Goal: Information Seeking & Learning: Learn about a topic

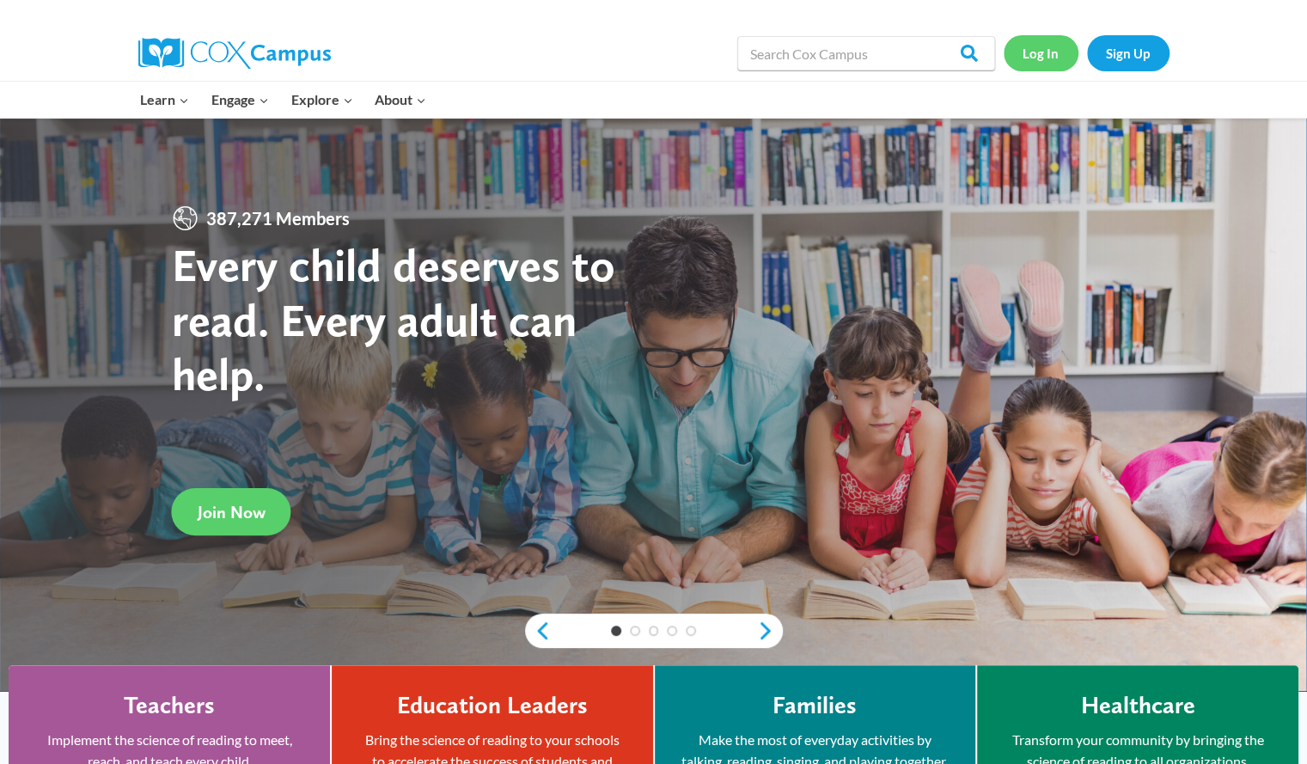
click at [1044, 51] on link "Log In" at bounding box center [1041, 52] width 75 height 35
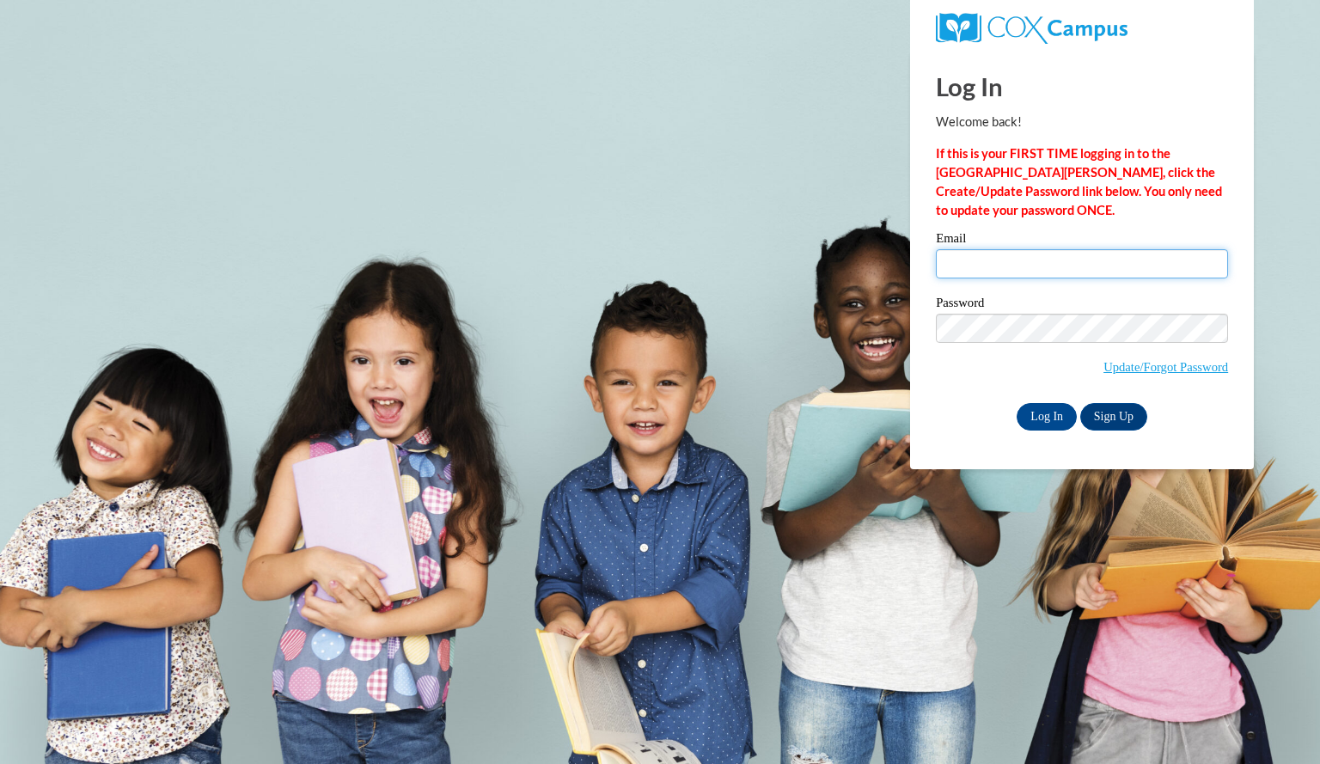
drag, startPoint x: 1004, startPoint y: 272, endPoint x: 1015, endPoint y: 279, distance: 13.1
click at [1004, 272] on input "Email" at bounding box center [1082, 263] width 292 height 29
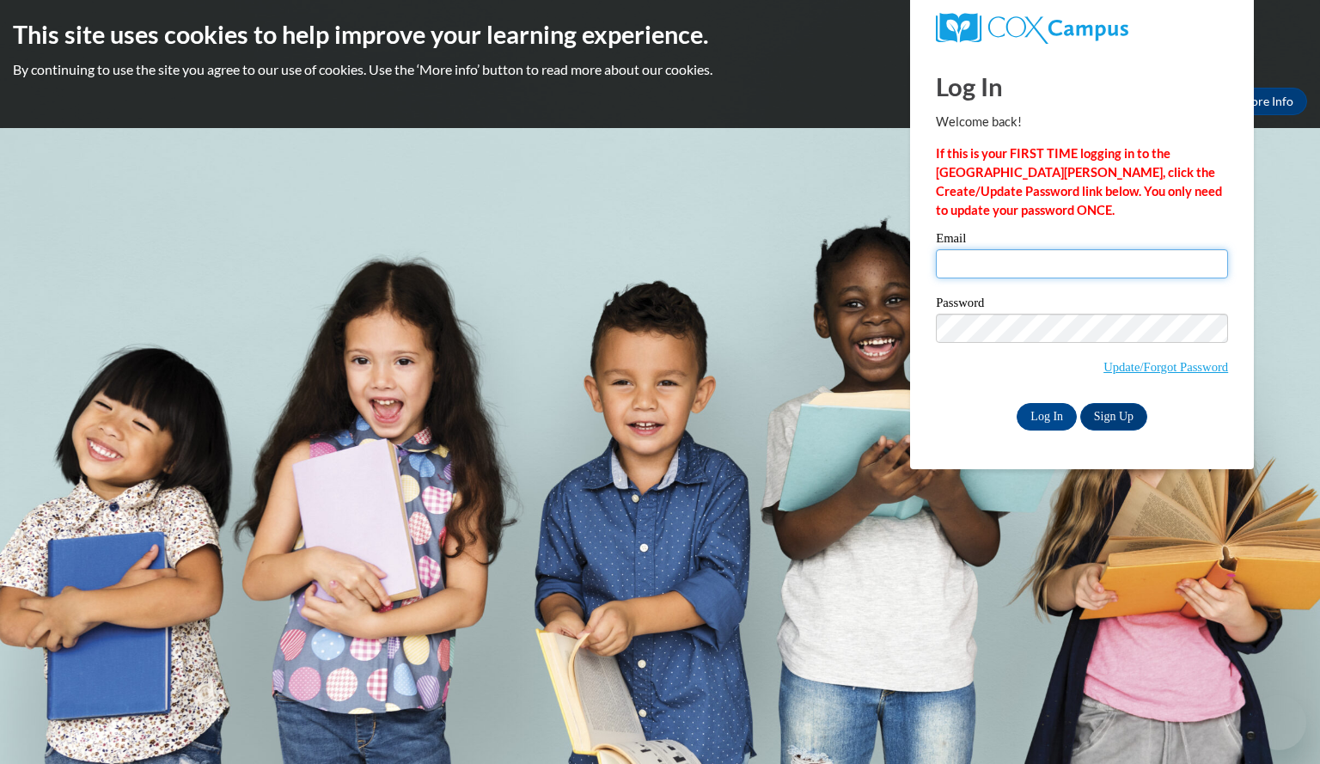
type input "jakoberrachel@aasd.k12.wi.us"
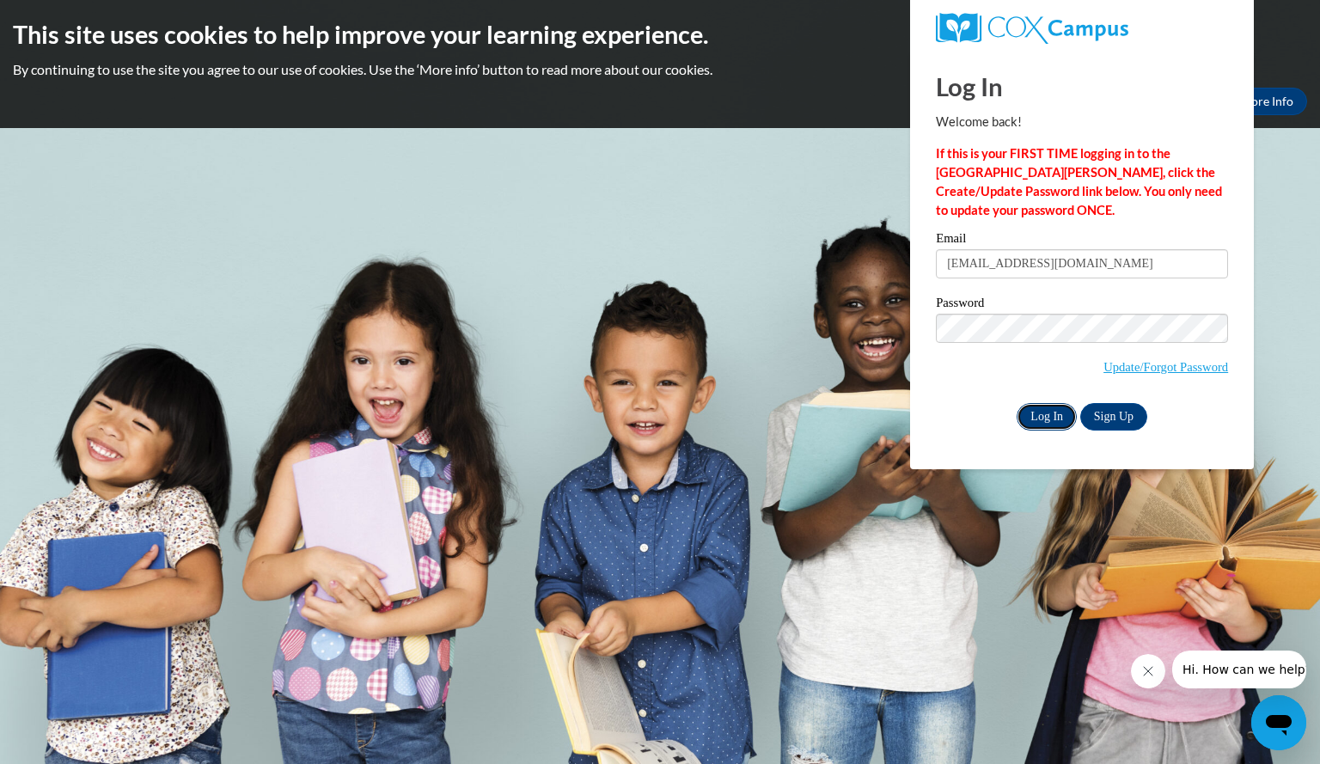
click at [1048, 409] on input "Log In" at bounding box center [1047, 417] width 60 height 28
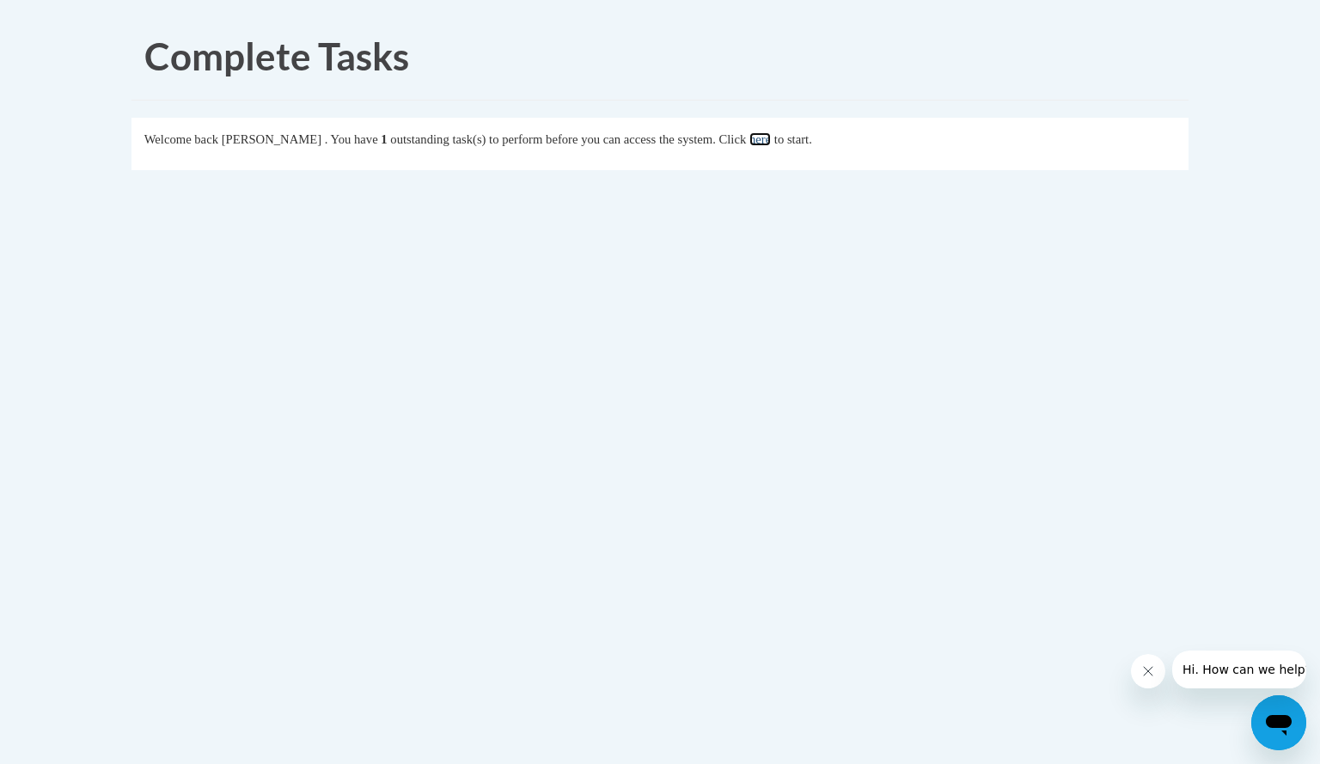
click at [771, 137] on link "here" at bounding box center [759, 139] width 21 height 14
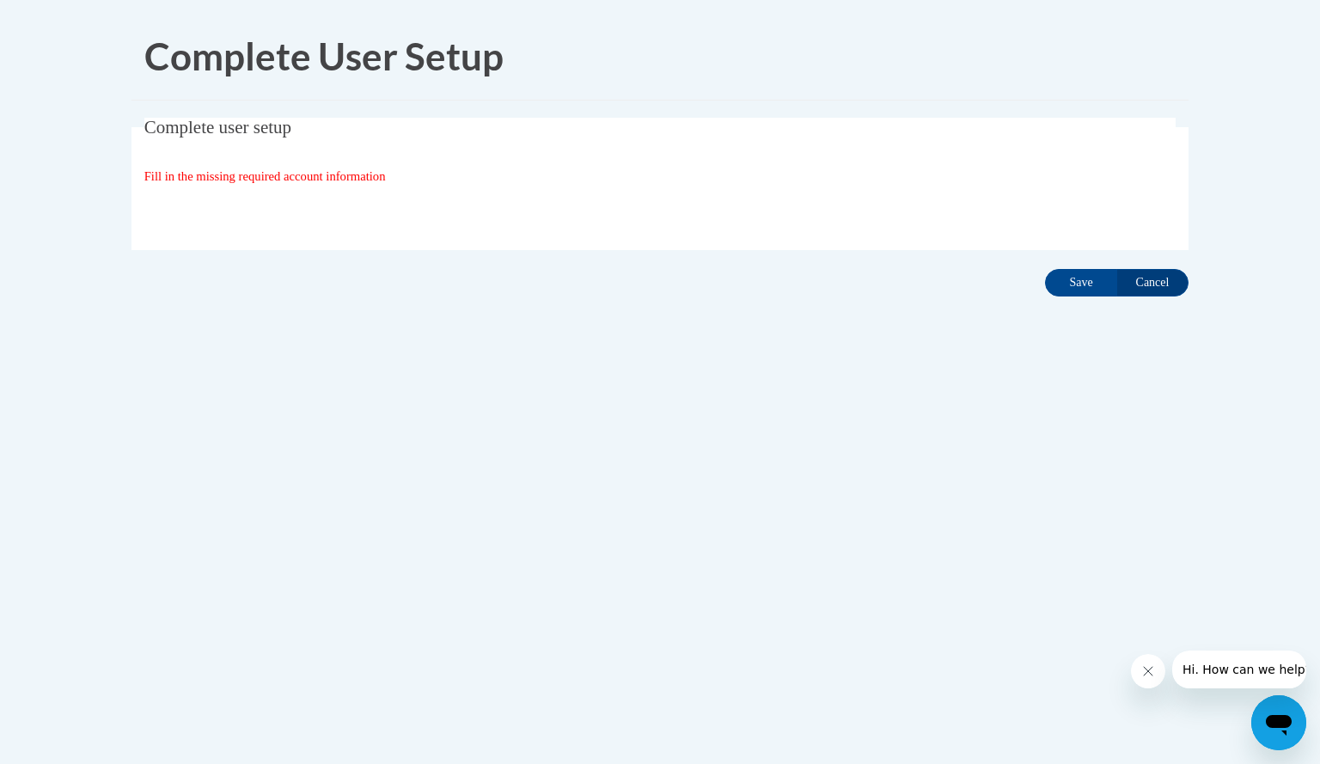
click at [928, 190] on fieldset "Complete user setup Fill in the missing required account information User Profi…" at bounding box center [660, 184] width 1057 height 132
click at [1072, 278] on input "Save" at bounding box center [1081, 283] width 72 height 28
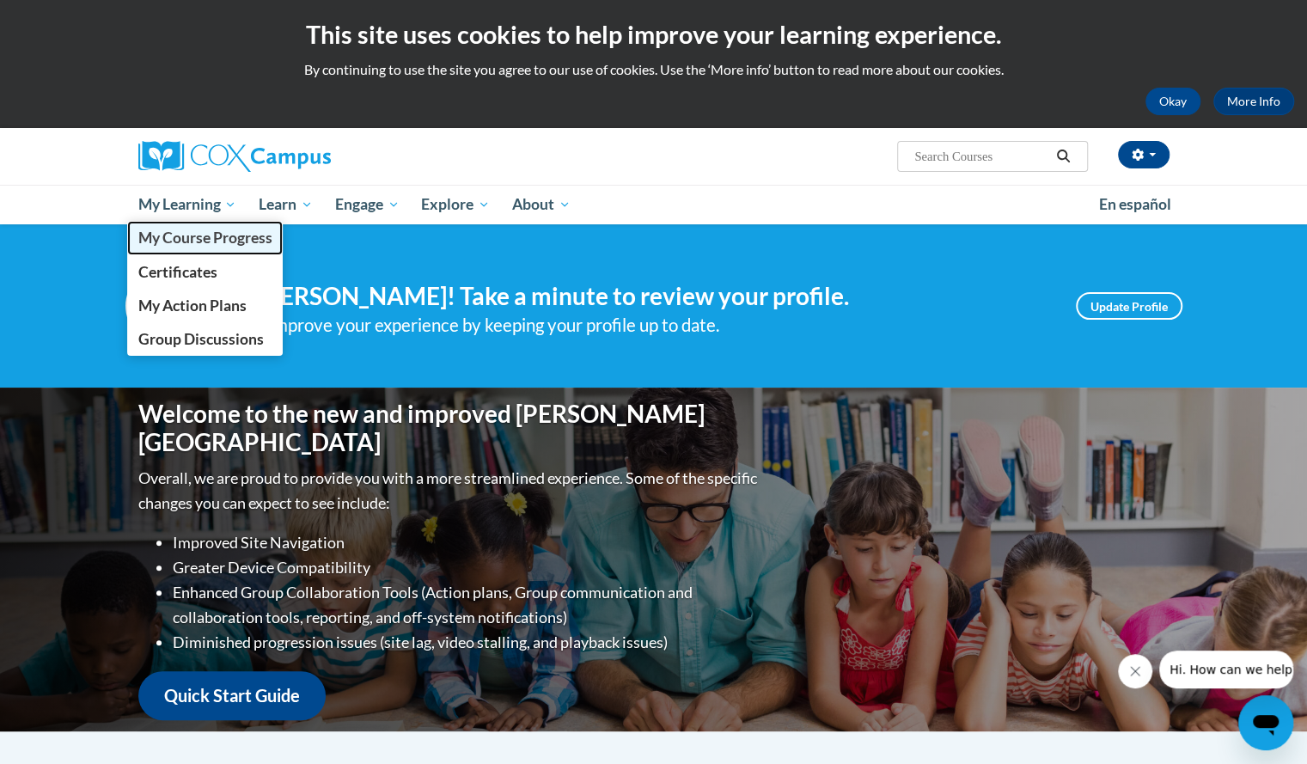
click at [199, 241] on span "My Course Progress" at bounding box center [205, 238] width 134 height 18
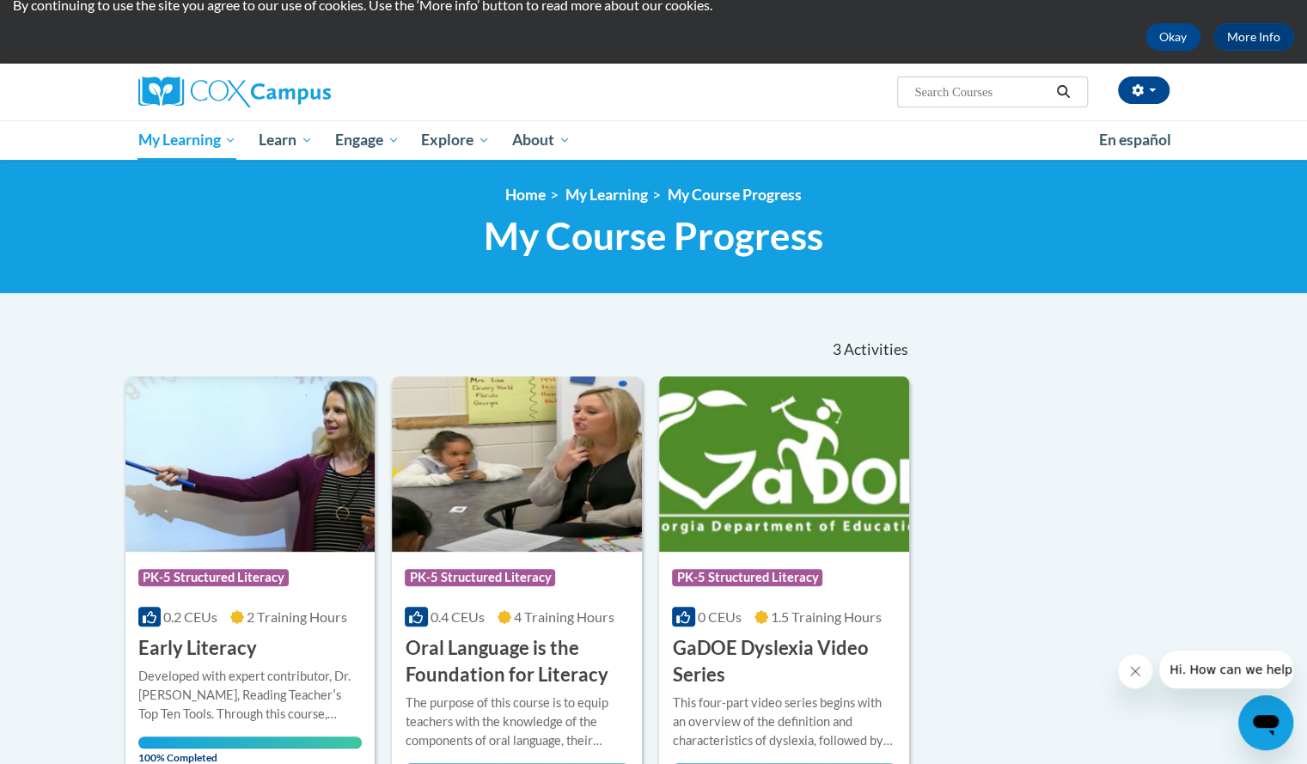
scroll to position [58, 0]
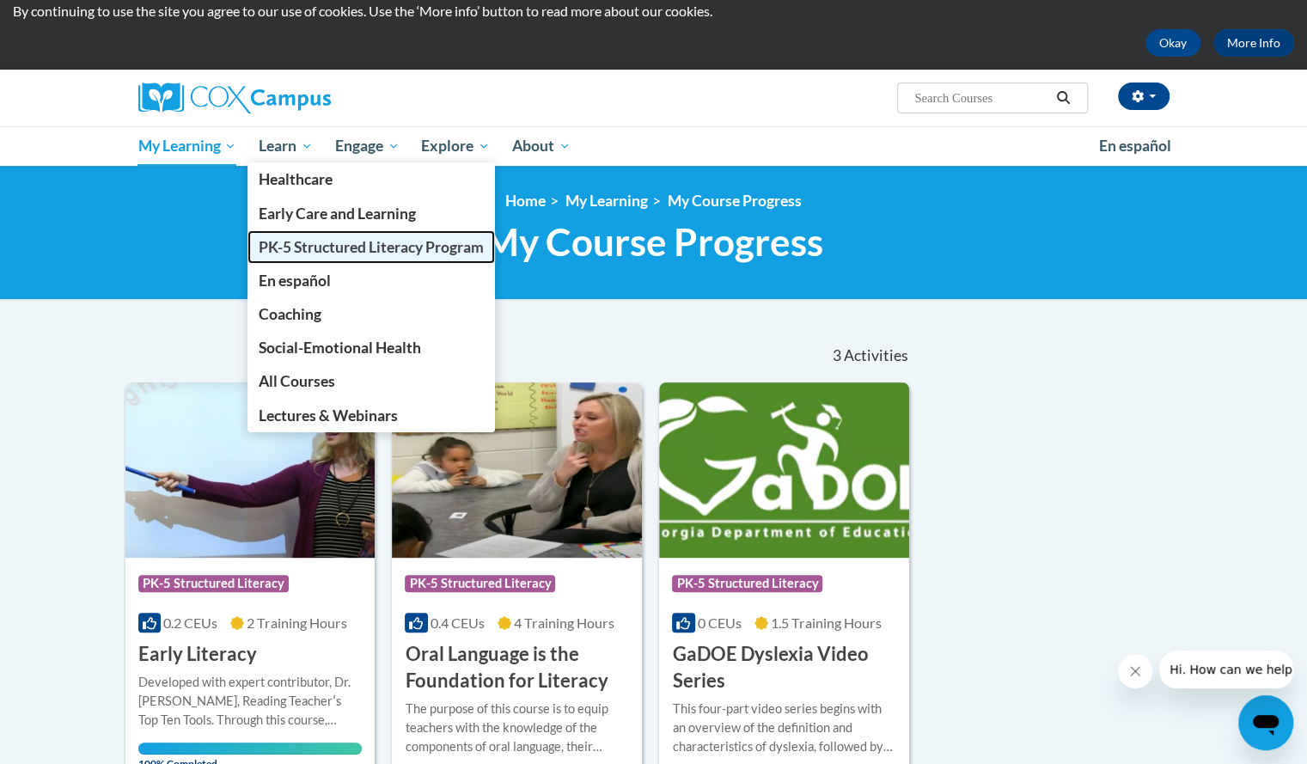
click at [308, 241] on span "PK-5 Structured Literacy Program" at bounding box center [371, 247] width 225 height 18
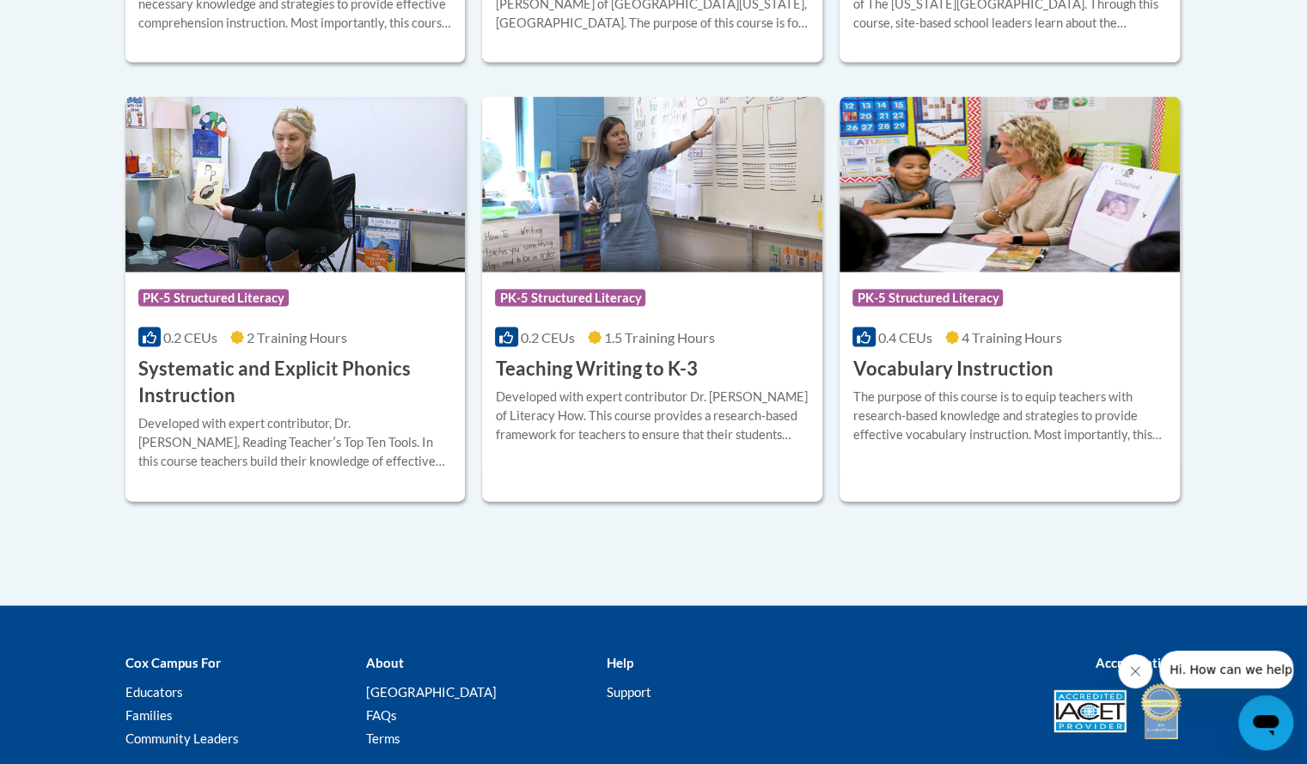
scroll to position [1982, 0]
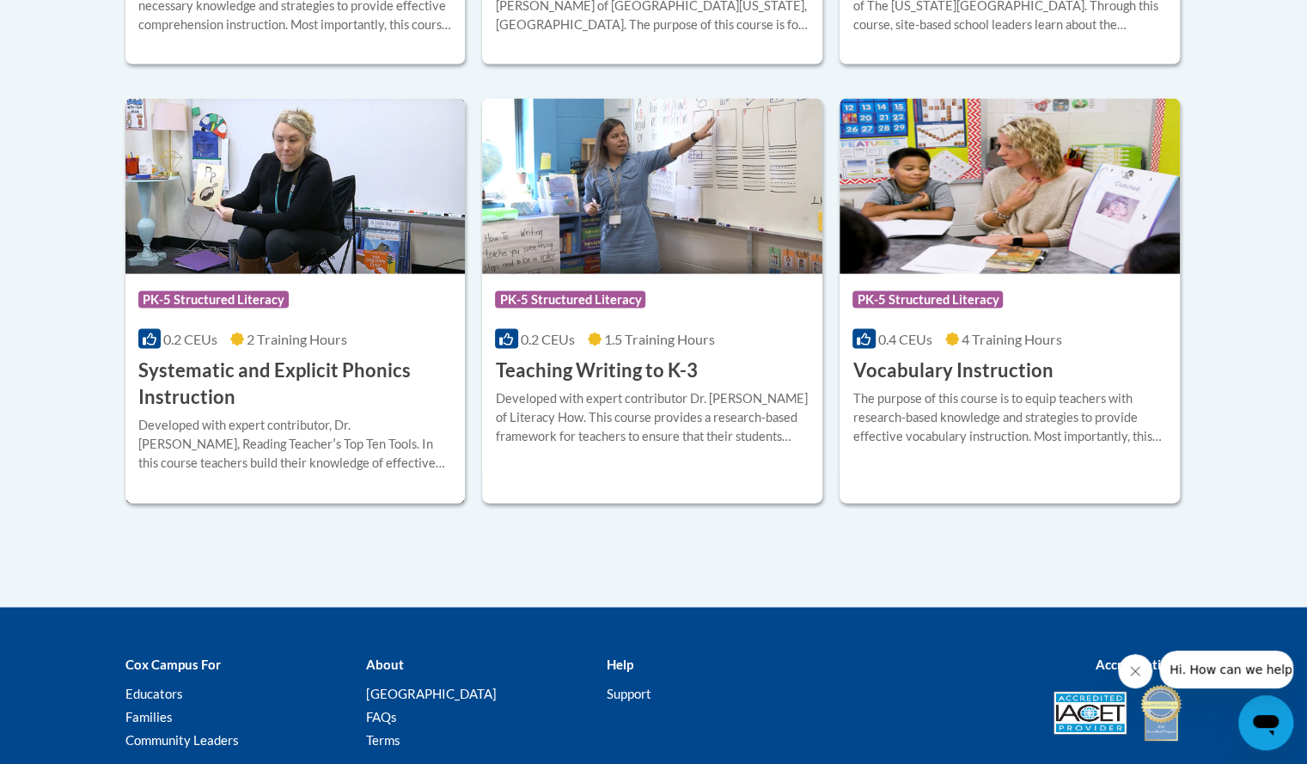
click at [266, 377] on h3 "Systematic and Explicit Phonics Instruction" at bounding box center [295, 384] width 315 height 53
